Goal: Information Seeking & Learning: Learn about a topic

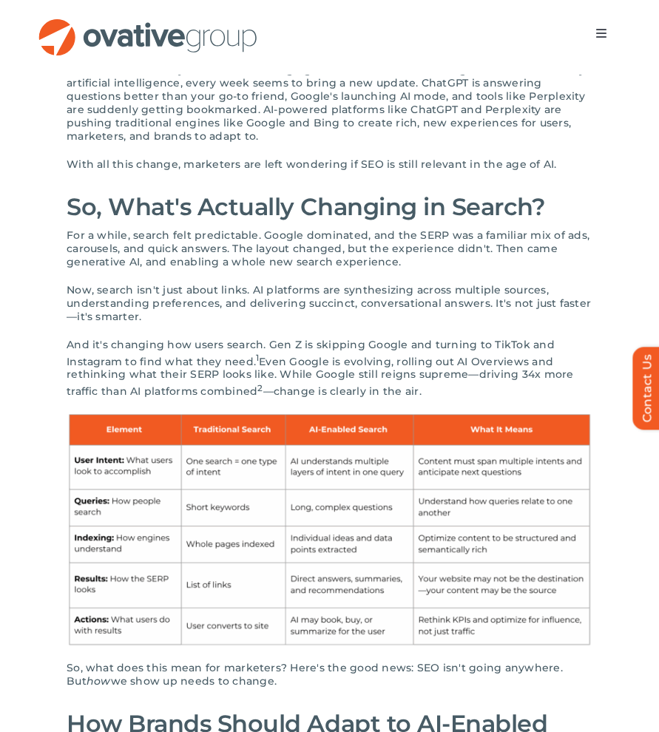
scroll to position [172, 0]
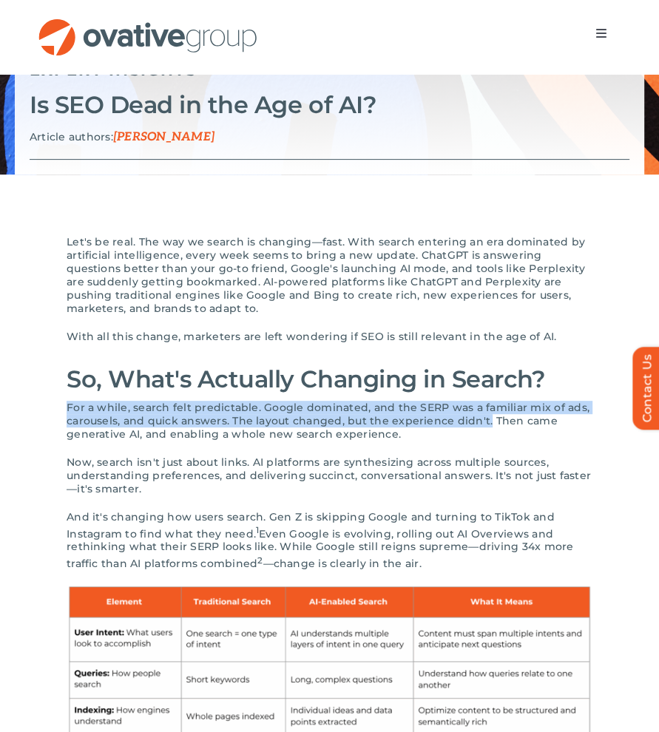
drag, startPoint x: 64, startPoint y: 408, endPoint x: 482, endPoint y: 419, distance: 418.1
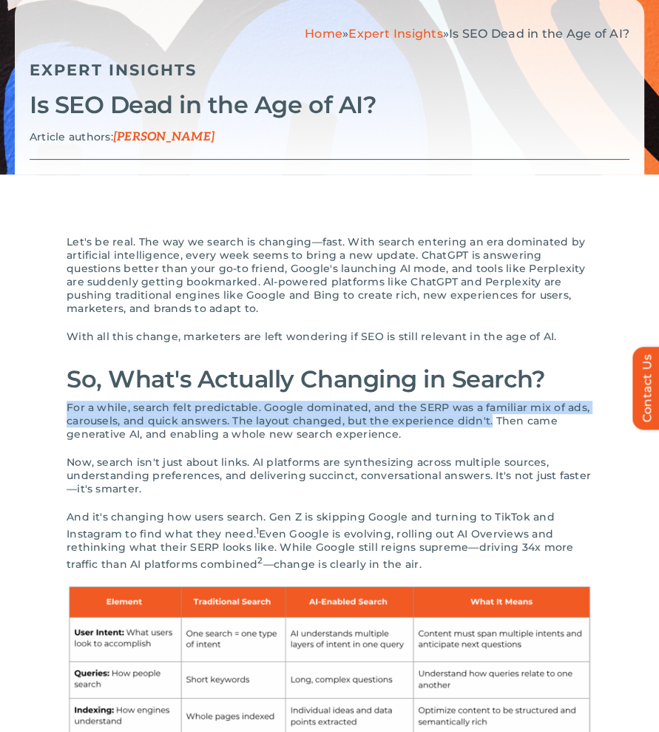
scroll to position [0, 0]
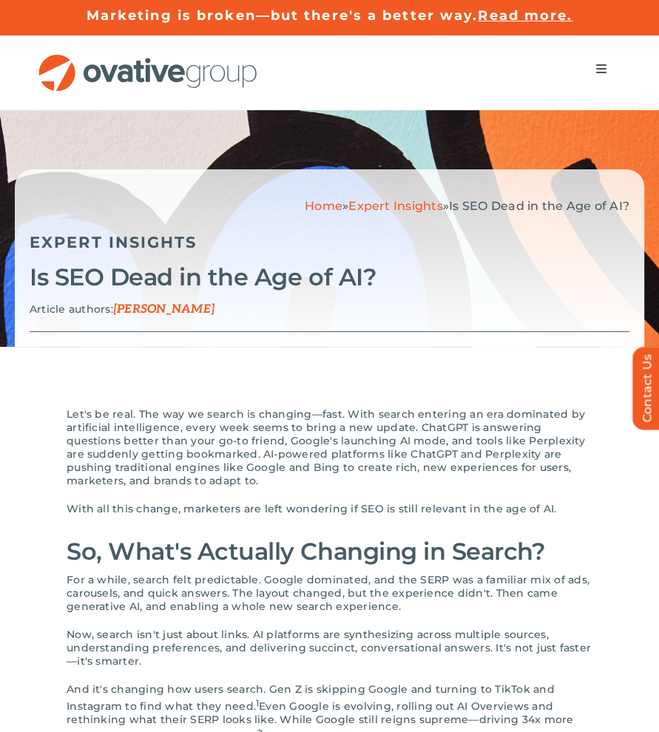
click at [92, 434] on span "Let's be real. The way we search is changing—fast. With search entering an era …" at bounding box center [326, 448] width 519 height 80
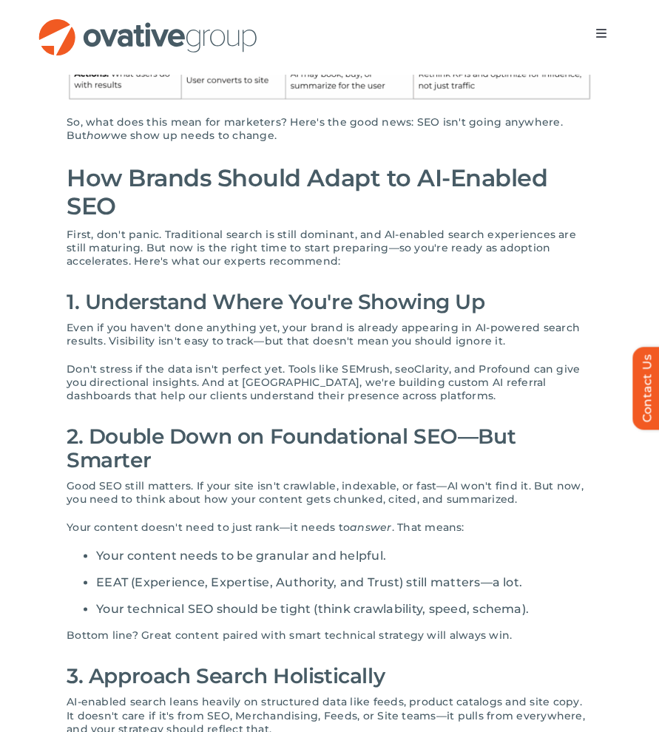
scroll to position [1036, 0]
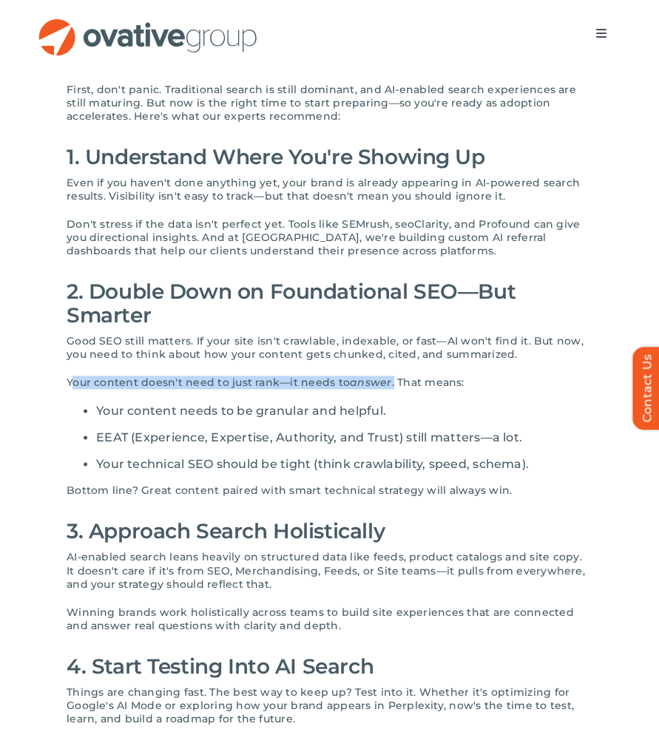
drag, startPoint x: 72, startPoint y: 382, endPoint x: 389, endPoint y: 379, distance: 317.3
click at [389, 379] on p "Your content doesn't need to just rank—it needs to answer . That means:" at bounding box center [330, 382] width 526 height 13
copy p "our content doesn't need to just rank—it needs to answer ."
click at [88, 383] on span "Your content doesn't need to just rank—it needs to" at bounding box center [208, 382] width 283 height 13
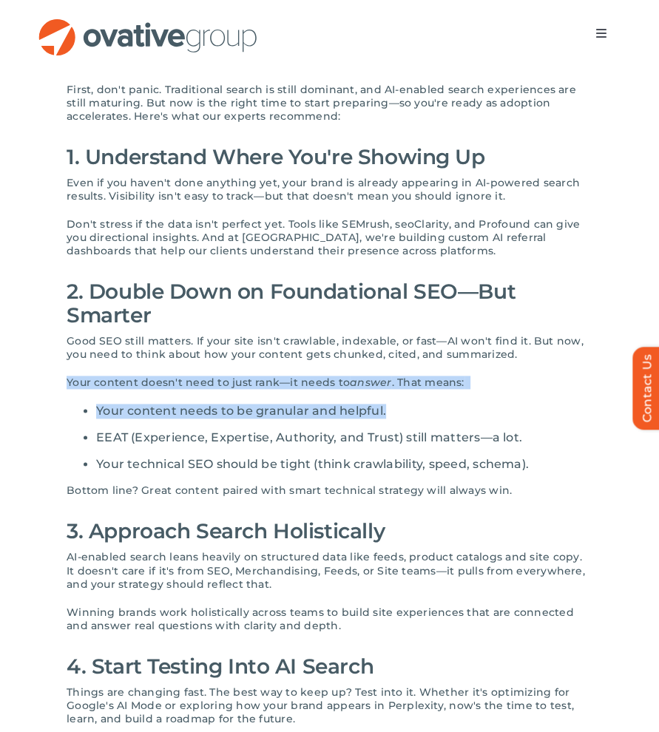
drag, startPoint x: 67, startPoint y: 377, endPoint x: 385, endPoint y: 414, distance: 320.2
click at [385, 414] on div "Let's be real. The way we search is changing—fast. With search entering an era …" at bounding box center [330, 227] width 526 height 1711
copy div "Your content doesn't need to just rank—it needs to answer . That means: Your co…"
click at [146, 374] on div "Let's be real. The way we search is changing—fast. With search entering an era …" at bounding box center [330, 227] width 526 height 1711
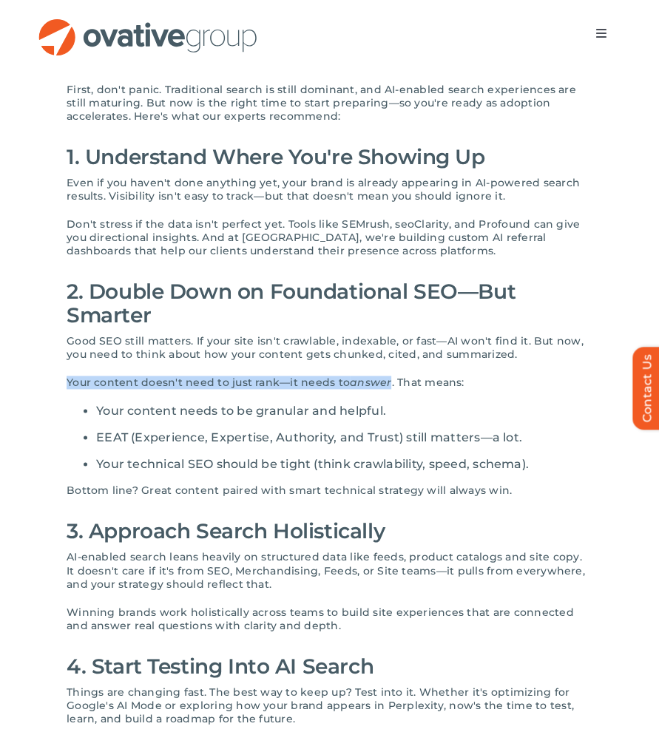
drag, startPoint x: 69, startPoint y: 383, endPoint x: 385, endPoint y: 382, distance: 316.6
click at [385, 382] on p "Your content doesn't need to just rank—it needs to answer . That means:" at bounding box center [330, 382] width 526 height 13
copy p "Your content doesn't need to just rank—it needs to answer"
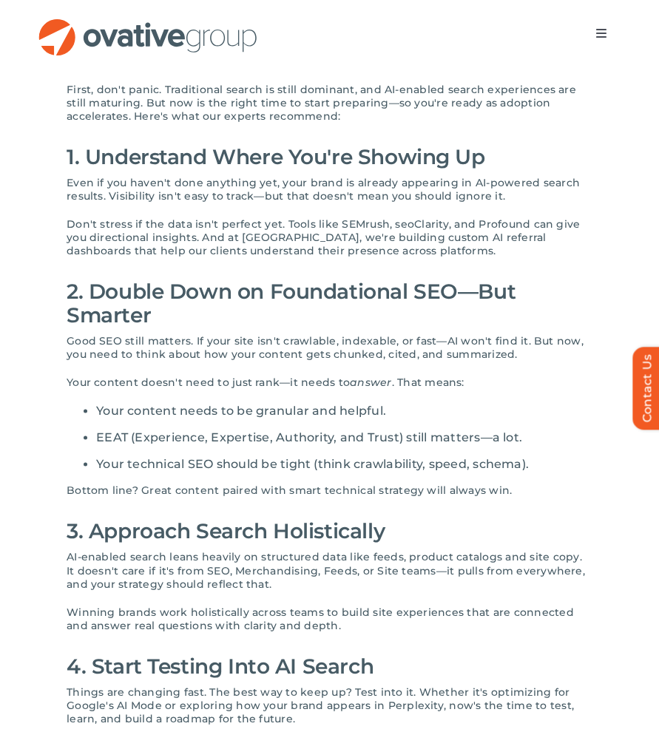
click at [156, 405] on span "Your content needs to be granular and helpful." at bounding box center [241, 411] width 290 height 14
drag, startPoint x: 128, startPoint y: 413, endPoint x: 381, endPoint y: 406, distance: 253.1
click at [381, 406] on span "Your content needs to be granular and helpful." at bounding box center [241, 411] width 290 height 14
copy span "content needs to be granular and helpful"
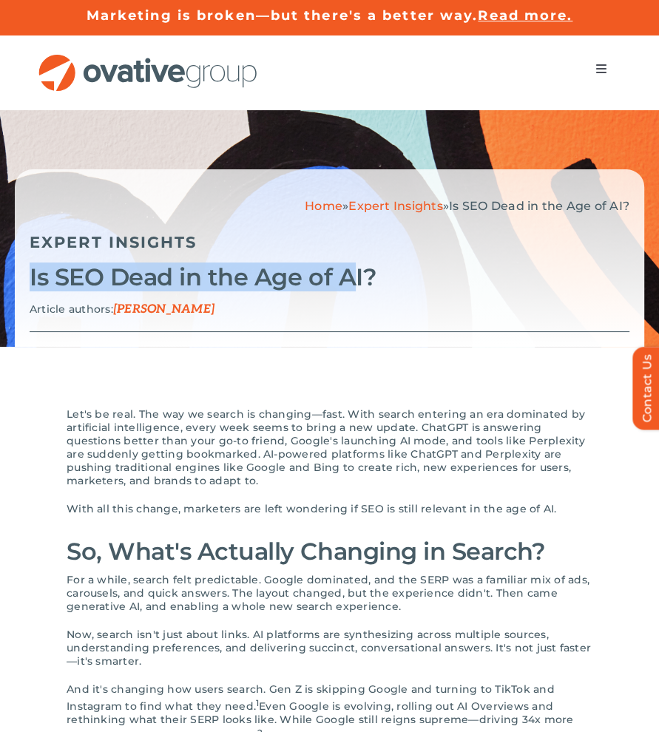
drag, startPoint x: 359, startPoint y: 278, endPoint x: 30, endPoint y: 286, distance: 328.5
click at [30, 286] on h2 "Is SEO Dead in the Age of AI?" at bounding box center [330, 277] width 600 height 28
copy h2 "Is SEO Dead in the Age of A"
